Goal: Task Accomplishment & Management: Use online tool/utility

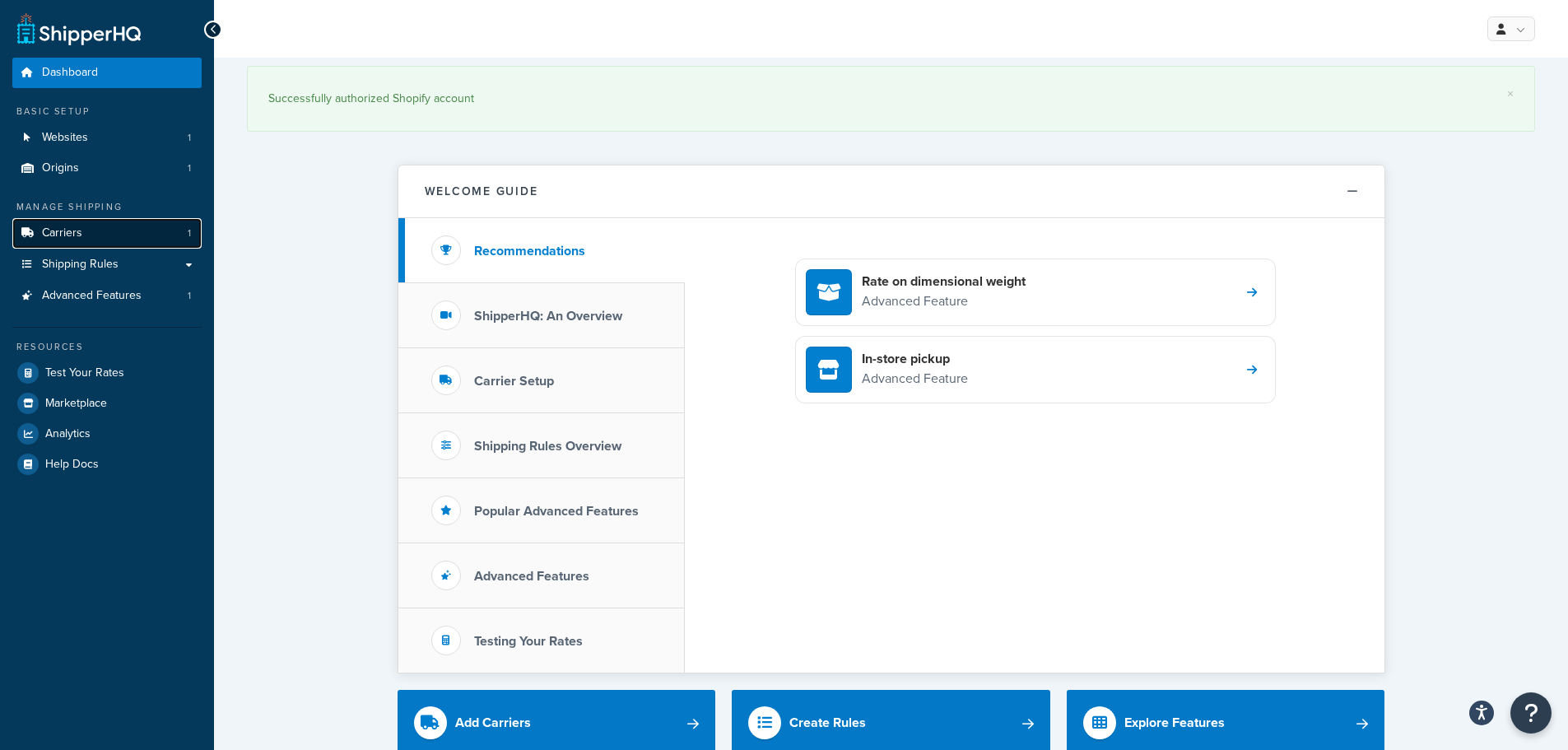
click at [127, 239] on link "Carriers 1" at bounding box center [107, 232] width 189 height 30
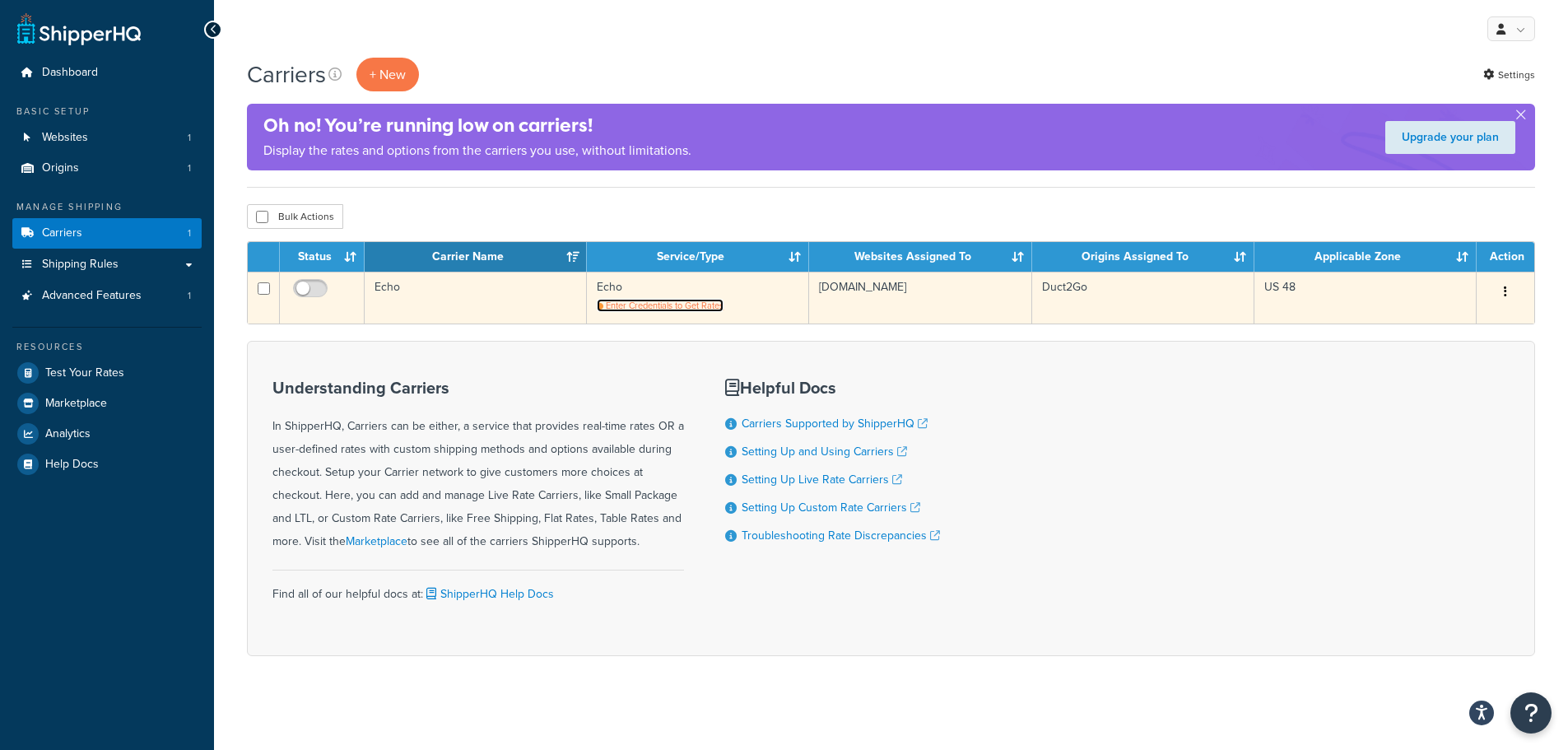
click at [647, 303] on span "Enter Credentials to Get Rates" at bounding box center [665, 305] width 118 height 13
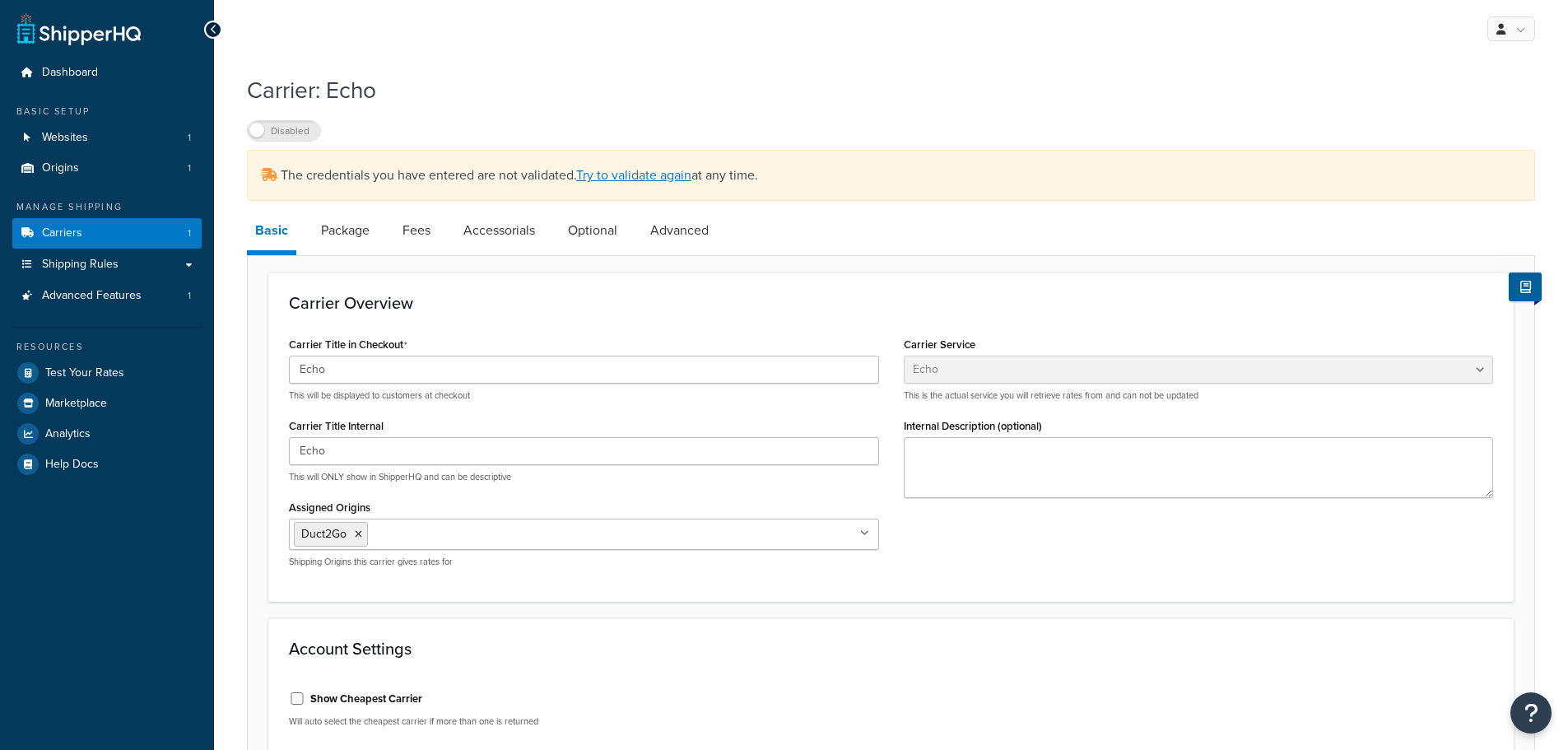
select select "echoFreight"
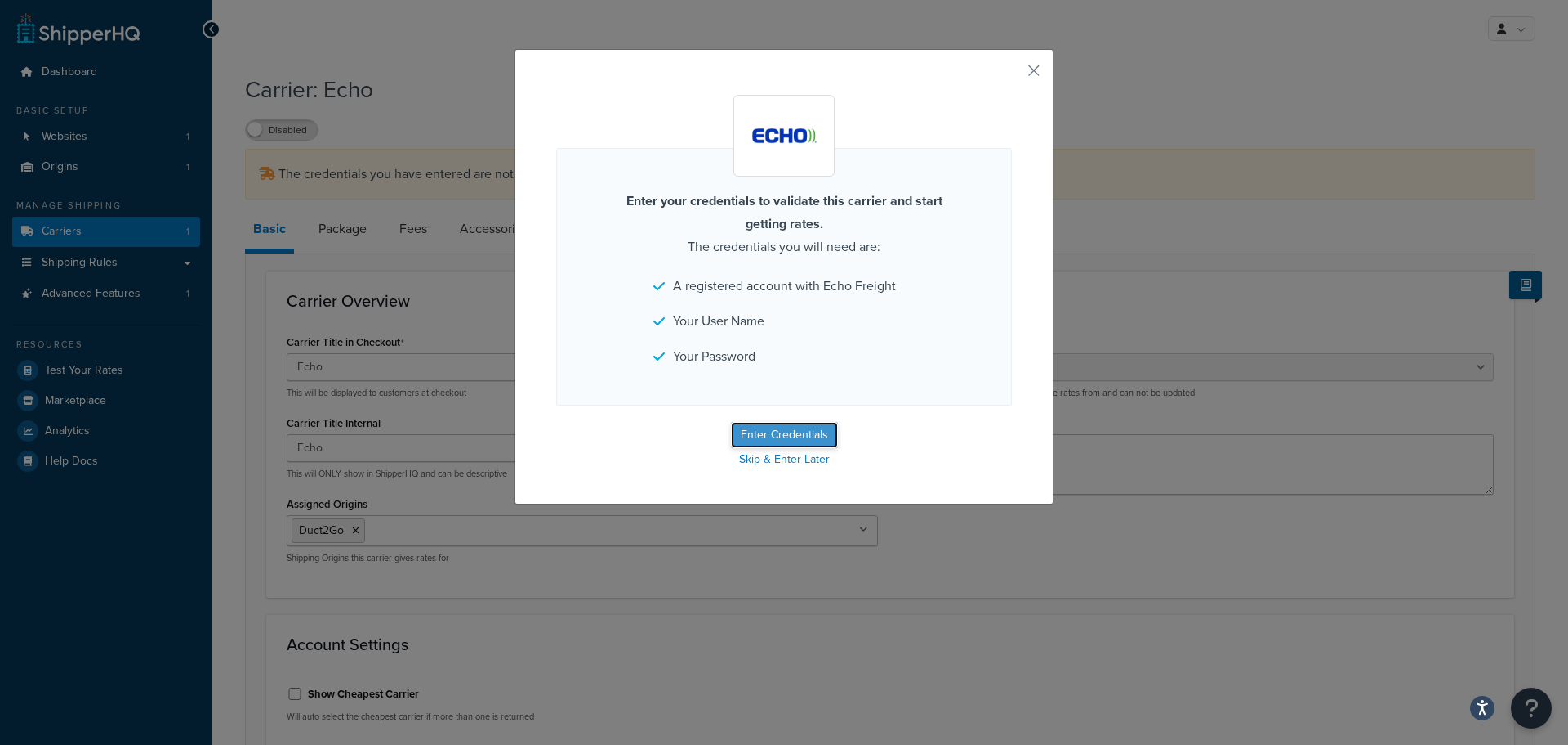
click at [789, 433] on button "Enter Credentials" at bounding box center [784, 434] width 107 height 26
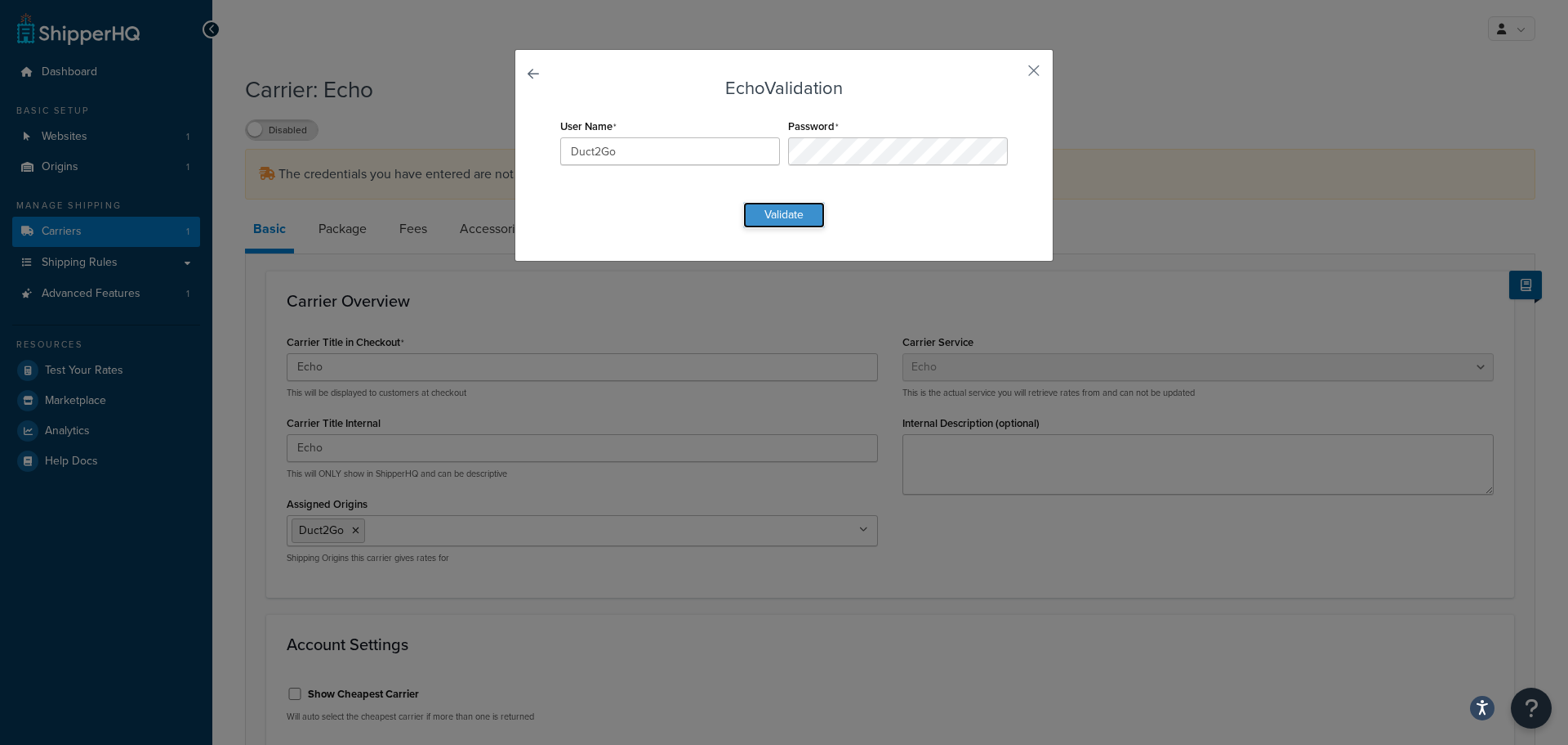
click at [781, 218] on button "Validate" at bounding box center [784, 214] width 82 height 26
